Goal: Transaction & Acquisition: Purchase product/service

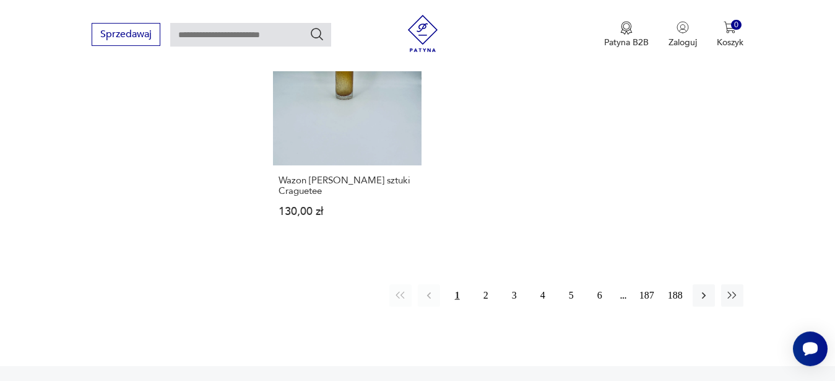
scroll to position [1844, 0]
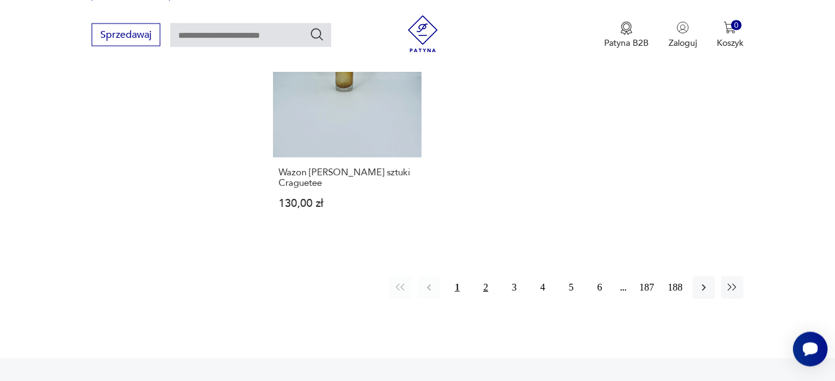
click at [487, 276] on button "2" at bounding box center [486, 287] width 22 height 22
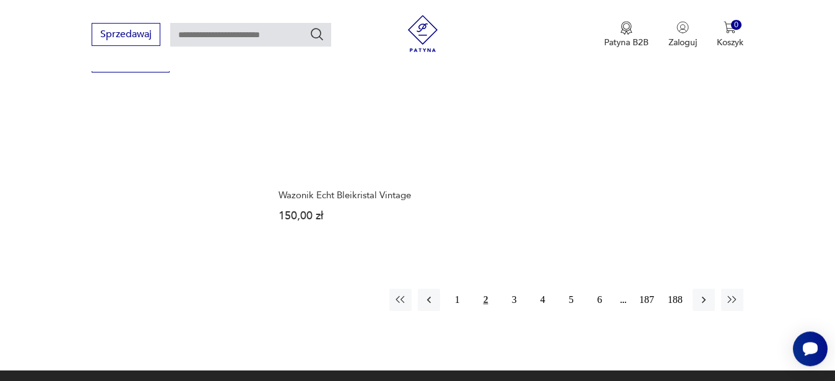
scroll to position [1781, 0]
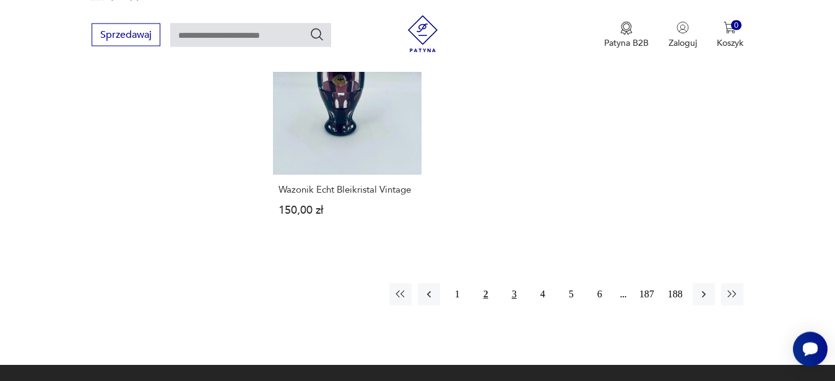
click at [511, 285] on button "3" at bounding box center [514, 294] width 22 height 22
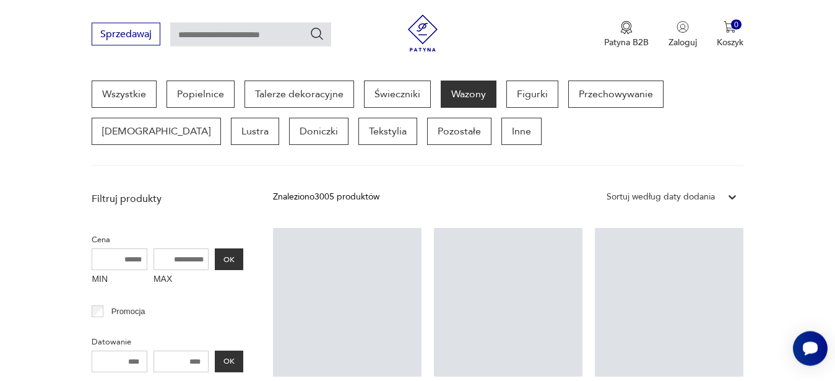
scroll to position [329, 0]
click at [813, 89] on section "Wszystkie Popielnice Talerze dekoracyjne Świeczniki Wazony Figurki Przechowywan…" at bounding box center [417, 122] width 835 height 85
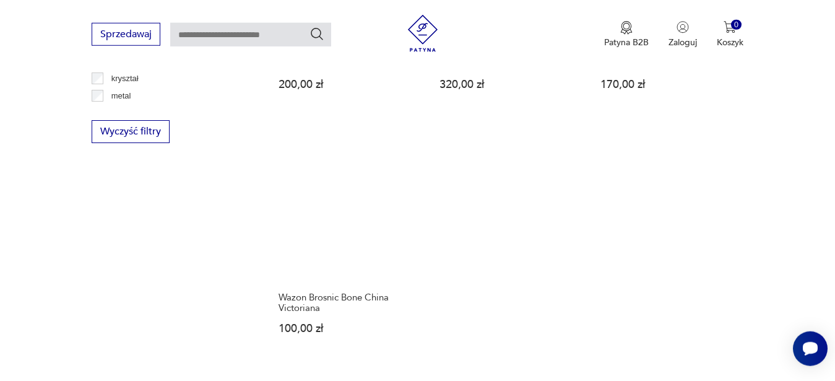
scroll to position [1781, 0]
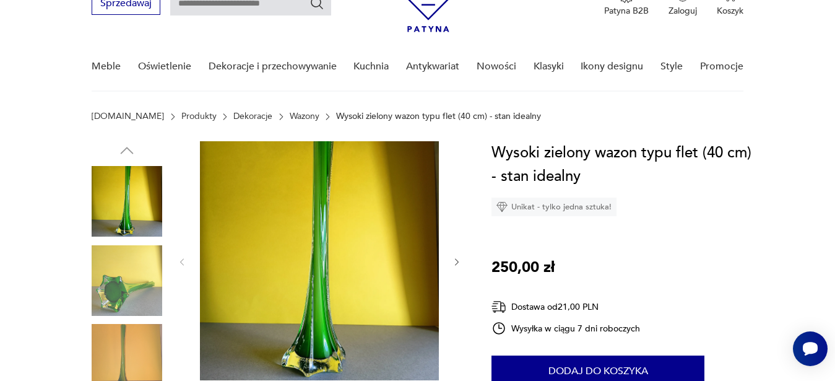
click at [805, 54] on nav "Sprzedawaj Patyna B2B Zaloguj 0 Koszyk Twój koszyk ( 0 ) Brak produktów w koszy…" at bounding box center [417, 27] width 835 height 130
